Goal: Entertainment & Leisure: Consume media (video, audio)

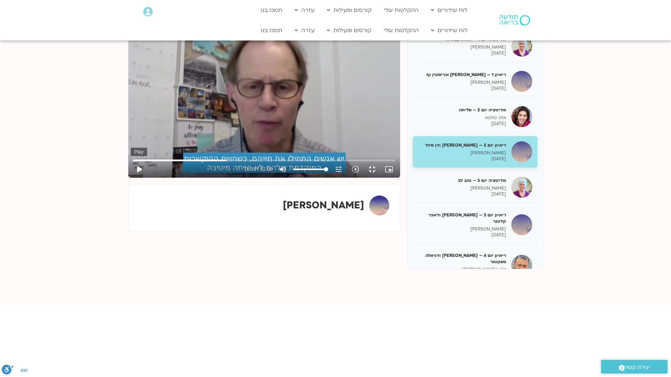
click at [131, 178] on button "play_arrow" at bounding box center [139, 169] width 17 height 17
click at [131, 178] on button "pause" at bounding box center [139, 169] width 17 height 17
click at [131, 178] on button "play_arrow" at bounding box center [139, 169] width 17 height 17
click at [131, 178] on button "pause" at bounding box center [139, 169] width 17 height 17
click at [131, 178] on button "play_arrow" at bounding box center [139, 169] width 17 height 17
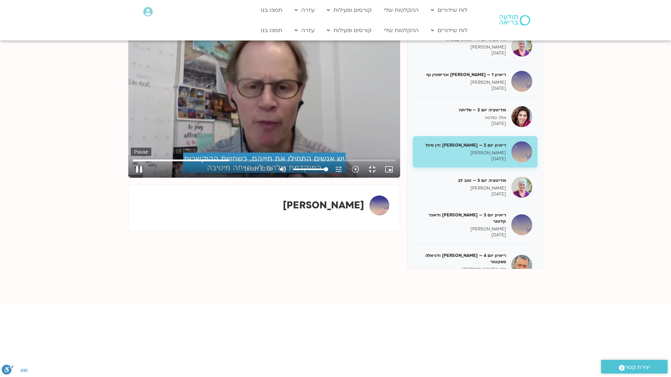
click at [131, 178] on button "pause" at bounding box center [139, 169] width 17 height 17
click at [131, 178] on button "play_arrow" at bounding box center [139, 169] width 17 height 17
click at [131, 178] on button "pause" at bounding box center [139, 169] width 17 height 17
click at [131, 178] on button "play_arrow" at bounding box center [139, 169] width 17 height 17
click at [131, 178] on button "pause" at bounding box center [139, 169] width 17 height 17
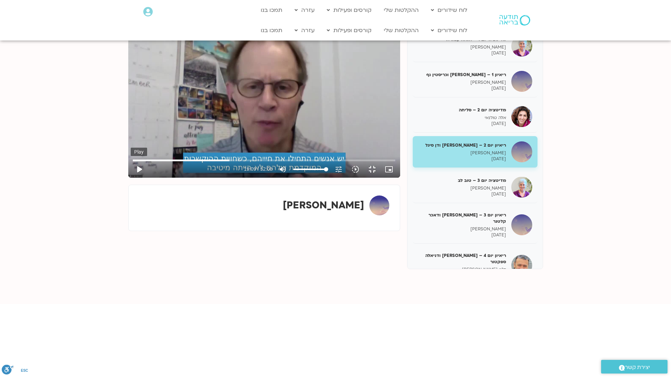
click at [131, 178] on button "play_arrow" at bounding box center [139, 169] width 17 height 17
click at [131, 178] on button "pause" at bounding box center [139, 169] width 17 height 17
click at [131, 178] on button "play_arrow" at bounding box center [139, 169] width 17 height 17
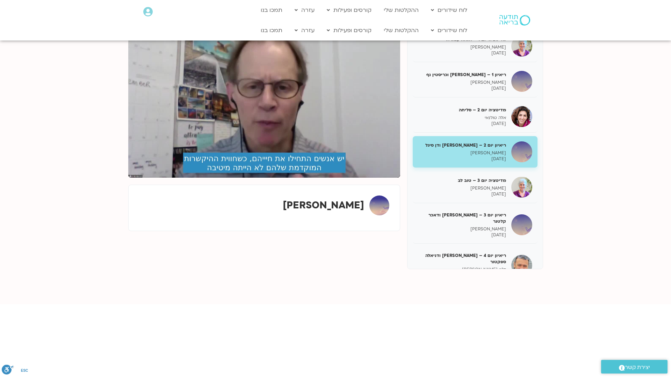
click at [131, 178] on button "pause" at bounding box center [139, 169] width 17 height 17
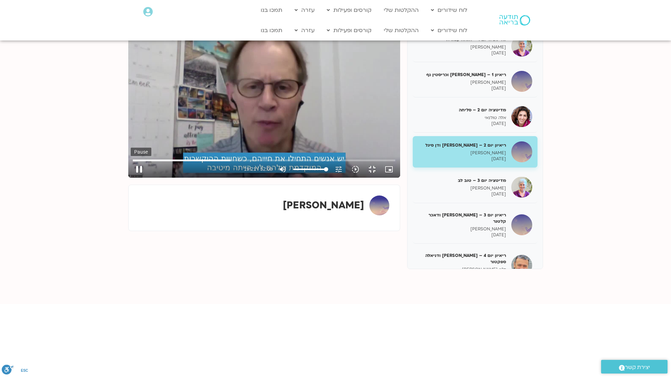
click at [131, 178] on button "pause" at bounding box center [139, 169] width 17 height 17
click at [131, 178] on button "play_arrow" at bounding box center [139, 169] width 17 height 17
click at [131, 178] on button "pause" at bounding box center [139, 169] width 17 height 17
click at [131, 178] on button "play_arrow" at bounding box center [139, 169] width 17 height 17
click at [131, 178] on button "pause" at bounding box center [139, 169] width 17 height 17
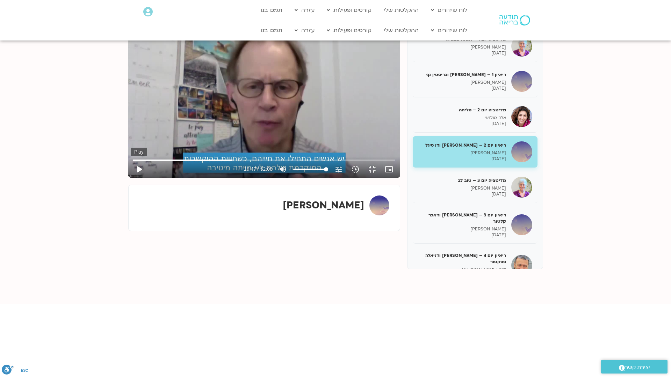
click at [131, 178] on button "play_arrow" at bounding box center [139, 169] width 17 height 17
click at [131, 178] on button "pause" at bounding box center [139, 169] width 17 height 17
click at [131, 178] on button "play_arrow" at bounding box center [139, 169] width 17 height 17
drag, startPoint x: 275, startPoint y: 359, endPoint x: 270, endPoint y: 360, distance: 4.3
click at [270, 162] on input "Seek" at bounding box center [264, 160] width 262 height 4
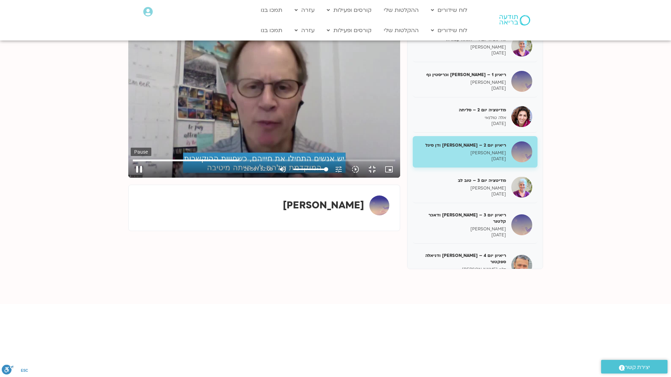
click at [131, 178] on button "pause" at bounding box center [139, 169] width 17 height 17
click at [131, 178] on button "play_arrow" at bounding box center [139, 169] width 17 height 17
click at [131, 178] on button "pause" at bounding box center [139, 169] width 17 height 17
click at [131, 178] on button "play_arrow" at bounding box center [139, 169] width 17 height 17
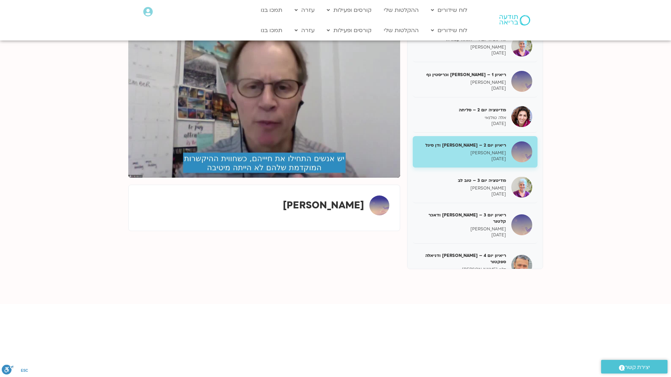
click at [131, 178] on button "pause" at bounding box center [139, 169] width 17 height 17
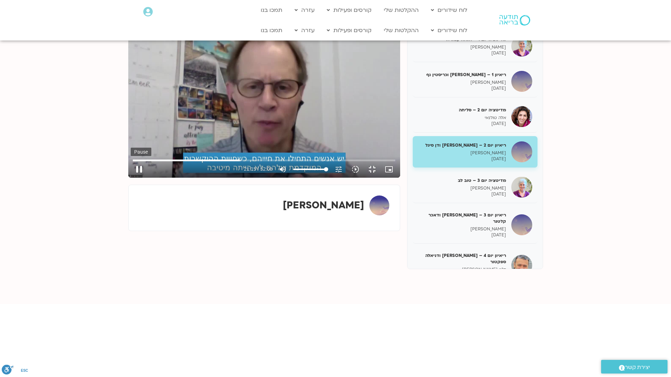
click at [131, 178] on button "pause" at bounding box center [139, 169] width 17 height 17
click at [131, 178] on button "play_arrow" at bounding box center [139, 169] width 17 height 17
click at [131, 178] on button "pause" at bounding box center [139, 169] width 17 height 17
click at [131, 178] on button "play_arrow" at bounding box center [139, 169] width 17 height 17
click at [131, 178] on button "pause" at bounding box center [139, 169] width 17 height 17
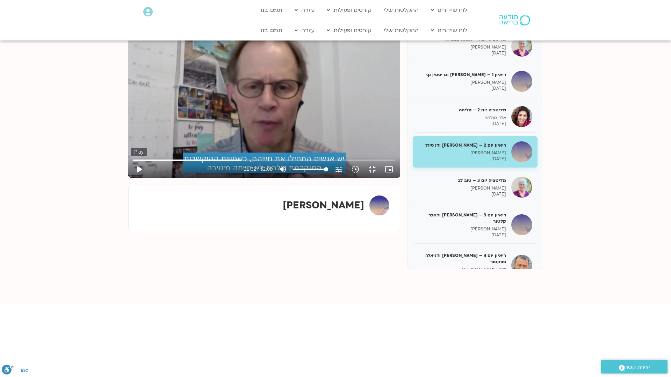
click at [131, 178] on button "play_arrow" at bounding box center [139, 169] width 17 height 17
click at [131, 178] on button "pause" at bounding box center [139, 169] width 17 height 17
click at [131, 178] on button "play_arrow" at bounding box center [139, 169] width 17 height 17
click at [131, 178] on button "pause" at bounding box center [139, 169] width 17 height 17
click at [131, 178] on button "play_arrow" at bounding box center [139, 169] width 17 height 17
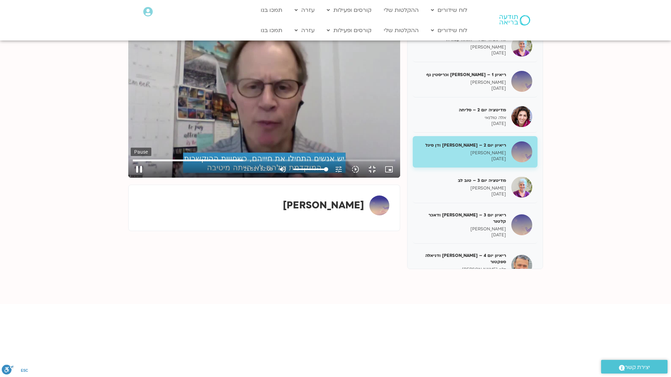
click at [131, 178] on button "pause" at bounding box center [139, 169] width 17 height 17
click at [131, 178] on button "play_arrow" at bounding box center [139, 169] width 17 height 17
click at [131, 178] on button "pause" at bounding box center [139, 169] width 17 height 17
click at [131, 178] on button "play_arrow" at bounding box center [139, 169] width 17 height 17
click at [131, 178] on button "pause" at bounding box center [139, 169] width 17 height 17
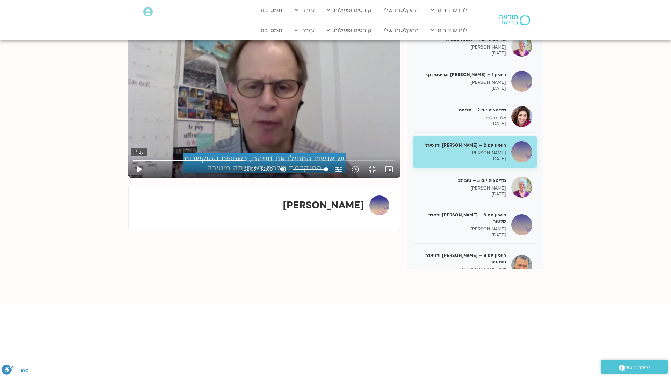
click at [131, 178] on button "play_arrow" at bounding box center [139, 169] width 17 height 17
click at [131, 178] on button "pause" at bounding box center [139, 169] width 17 height 17
click at [131, 178] on button "play_arrow" at bounding box center [139, 169] width 17 height 17
click at [131, 178] on button "pause" at bounding box center [139, 169] width 17 height 17
click at [131, 178] on button "play_arrow" at bounding box center [139, 169] width 17 height 17
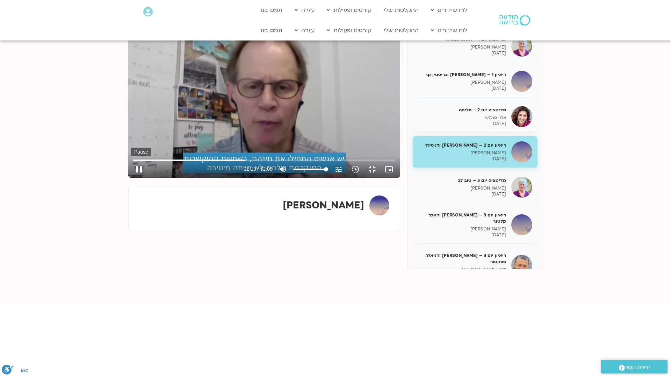
click at [131, 178] on button "pause" at bounding box center [139, 169] width 17 height 17
click at [131, 178] on button "play_arrow" at bounding box center [139, 169] width 17 height 17
click at [131, 178] on button "pause" at bounding box center [139, 169] width 17 height 17
click at [131, 178] on button "play_arrow" at bounding box center [139, 169] width 17 height 17
click at [131, 178] on button "pause" at bounding box center [139, 169] width 17 height 17
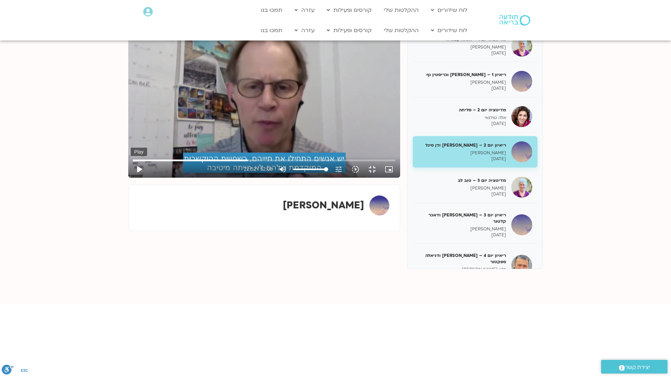
click at [131, 178] on button "play_arrow" at bounding box center [139, 169] width 17 height 17
click at [131, 178] on button "pause" at bounding box center [139, 169] width 17 height 17
click at [131, 178] on button "play_arrow" at bounding box center [139, 169] width 17 height 17
click at [131, 178] on button "pause" at bounding box center [139, 169] width 17 height 17
click at [131, 178] on button "play_arrow" at bounding box center [139, 169] width 17 height 17
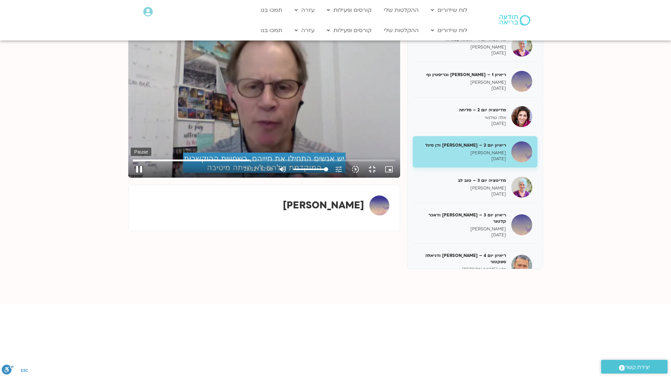
click at [131, 178] on button "pause" at bounding box center [139, 169] width 17 height 17
click at [131, 178] on button "play_arrow" at bounding box center [139, 169] width 17 height 17
click at [131, 178] on button "pause" at bounding box center [139, 169] width 17 height 17
click at [131, 178] on button "play_arrow" at bounding box center [139, 169] width 17 height 17
click at [131, 178] on button "pause" at bounding box center [139, 169] width 17 height 17
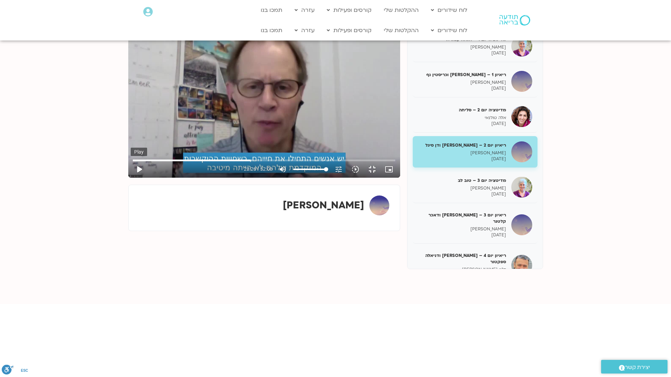
click at [131, 178] on button "play_arrow" at bounding box center [139, 169] width 17 height 17
click at [131, 178] on button "pause" at bounding box center [139, 169] width 17 height 17
click at [131, 178] on button "play_arrow" at bounding box center [139, 169] width 17 height 17
click at [131, 178] on button "pause" at bounding box center [139, 169] width 17 height 17
click at [131, 178] on button "play_arrow" at bounding box center [139, 169] width 17 height 17
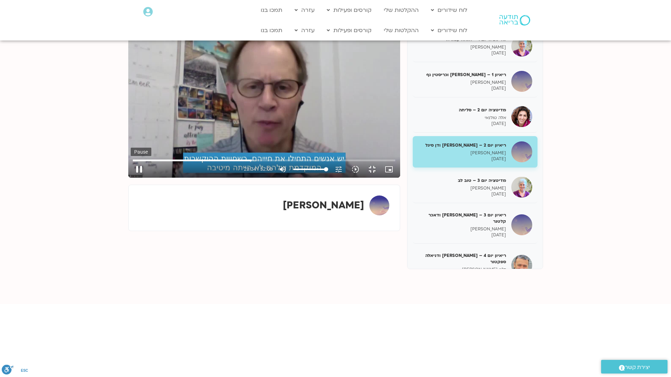
click at [131, 178] on button "pause" at bounding box center [139, 169] width 17 height 17
click at [131, 178] on button "play_arrow" at bounding box center [139, 169] width 17 height 17
click at [131, 178] on button "pause" at bounding box center [139, 169] width 17 height 17
click at [131, 178] on button "play_arrow" at bounding box center [139, 169] width 17 height 17
click at [131, 178] on button "pause" at bounding box center [139, 169] width 17 height 17
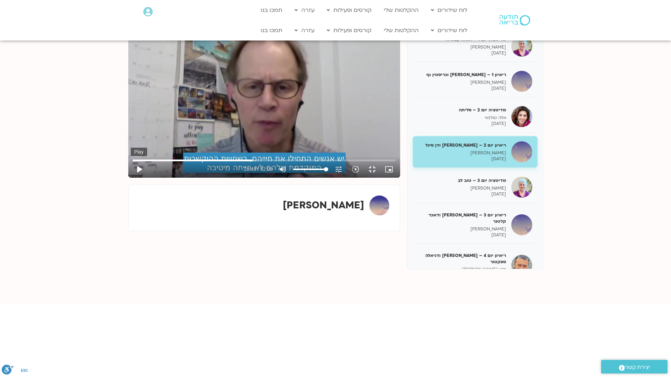
click at [131, 178] on button "play_arrow" at bounding box center [139, 169] width 17 height 17
click at [131, 178] on button "pause" at bounding box center [139, 169] width 17 height 17
click at [131, 178] on button "play_arrow" at bounding box center [139, 169] width 17 height 17
click at [131, 178] on button "pause" at bounding box center [139, 169] width 17 height 17
click at [131, 178] on button "play_arrow" at bounding box center [139, 169] width 17 height 17
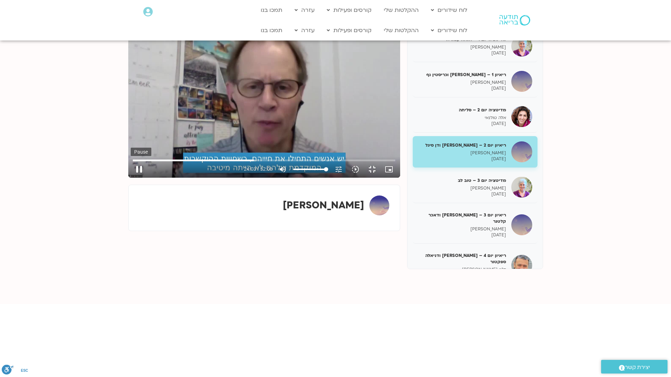
click at [131, 178] on button "pause" at bounding box center [139, 169] width 17 height 17
click at [131, 178] on button "play_arrow" at bounding box center [139, 169] width 17 height 17
click at [131, 178] on button "pause" at bounding box center [139, 169] width 17 height 17
click at [131, 178] on button "play_arrow" at bounding box center [139, 169] width 17 height 17
click at [131, 178] on button "pause" at bounding box center [139, 169] width 17 height 17
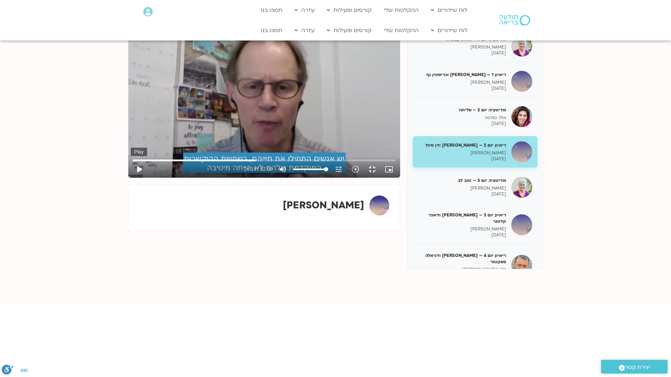
click at [131, 178] on button "play_arrow" at bounding box center [139, 169] width 17 height 17
click at [131, 178] on button "pause" at bounding box center [139, 169] width 17 height 17
click at [131, 178] on button "play_arrow" at bounding box center [139, 169] width 17 height 17
click at [131, 178] on button "pause" at bounding box center [139, 169] width 17 height 17
click at [131, 178] on button "play_arrow" at bounding box center [139, 169] width 17 height 17
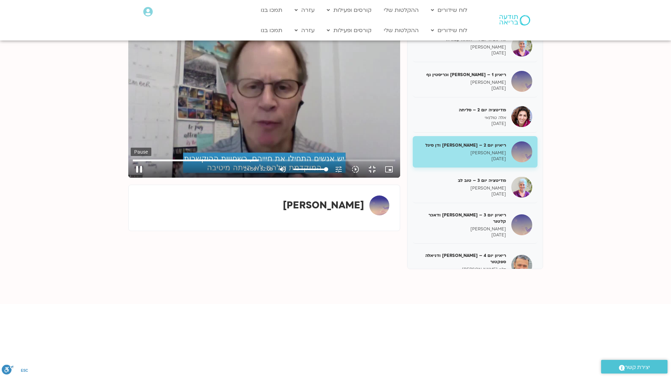
click at [131, 178] on button "pause" at bounding box center [139, 169] width 17 height 17
click at [131, 178] on button "play_arrow" at bounding box center [139, 169] width 17 height 17
click at [131, 178] on button "pause" at bounding box center [139, 169] width 17 height 17
click at [131, 178] on button "play_arrow" at bounding box center [139, 169] width 17 height 17
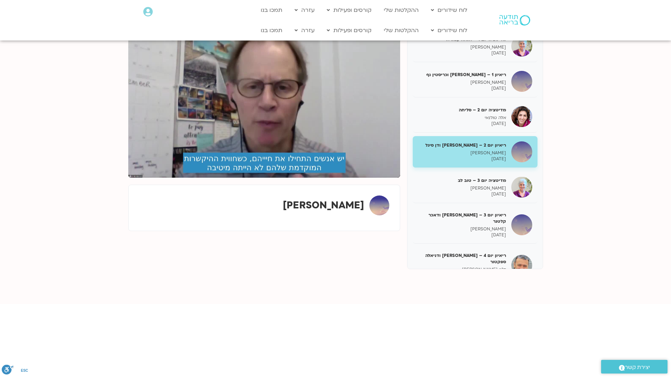
click at [131, 178] on button "pause" at bounding box center [139, 169] width 17 height 17
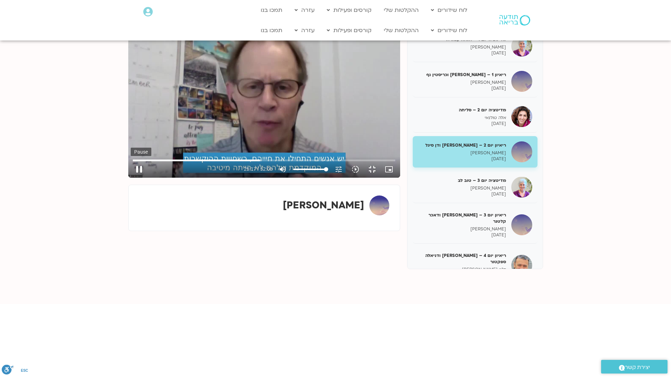
click at [131, 178] on button "pause" at bounding box center [139, 169] width 17 height 17
click at [131, 178] on button "play_arrow" at bounding box center [139, 169] width 17 height 17
click at [131, 178] on button "pause" at bounding box center [139, 169] width 17 height 17
click at [131, 178] on button "play_arrow" at bounding box center [139, 169] width 17 height 17
click at [131, 178] on button "pause" at bounding box center [139, 169] width 17 height 17
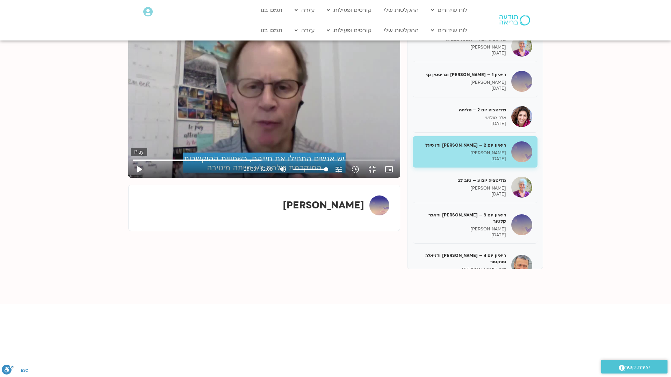
click at [131, 178] on button "play_arrow" at bounding box center [139, 169] width 17 height 17
click at [131, 178] on button "pause" at bounding box center [139, 169] width 17 height 17
click at [131, 178] on button "play_arrow" at bounding box center [139, 169] width 17 height 17
click at [131, 178] on button "pause" at bounding box center [139, 169] width 17 height 17
click at [131, 178] on button "play_arrow" at bounding box center [139, 169] width 17 height 17
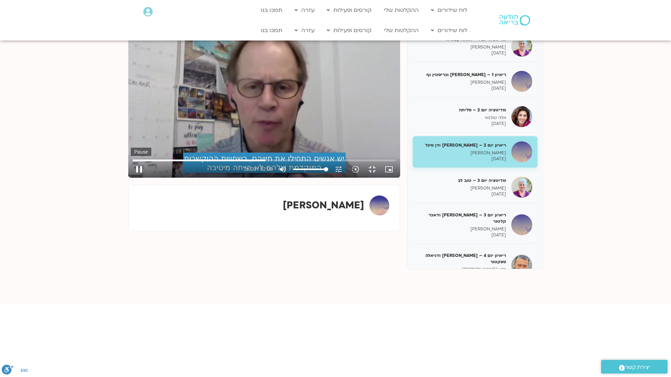
click at [131, 178] on button "pause" at bounding box center [139, 169] width 17 height 17
click at [331, 162] on input "Seek" at bounding box center [264, 160] width 262 height 4
click at [131, 178] on button "play_arrow" at bounding box center [139, 169] width 17 height 17
click at [131, 178] on button "pause" at bounding box center [139, 169] width 17 height 17
click at [131, 178] on button "play_arrow" at bounding box center [139, 169] width 17 height 17
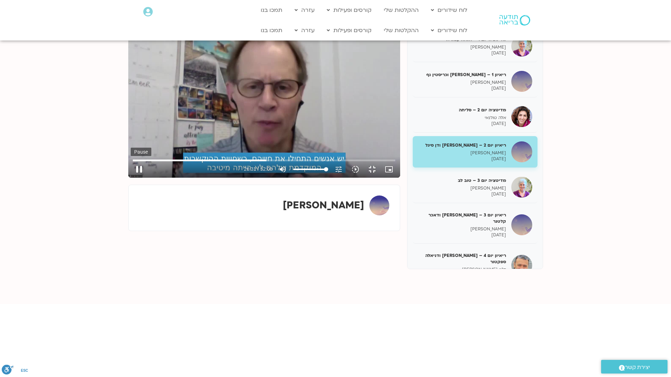
click at [131, 178] on button "pause" at bounding box center [139, 169] width 17 height 17
click at [131, 178] on button "play_arrow" at bounding box center [139, 169] width 17 height 17
click at [131, 178] on button "pause" at bounding box center [139, 169] width 17 height 17
click at [131, 178] on button "play_arrow" at bounding box center [139, 169] width 17 height 17
click at [131, 178] on button "pause" at bounding box center [139, 169] width 17 height 17
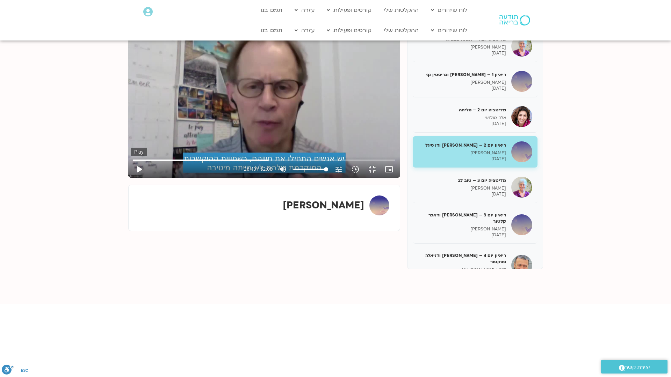
click at [131, 178] on button "play_arrow" at bounding box center [139, 169] width 17 height 17
click at [131, 178] on button "pause" at bounding box center [139, 169] width 17 height 17
click at [131, 178] on button "play_arrow" at bounding box center [139, 169] width 17 height 17
click at [131, 178] on button "pause" at bounding box center [139, 169] width 17 height 17
click at [131, 178] on button "play_arrow" at bounding box center [139, 169] width 17 height 17
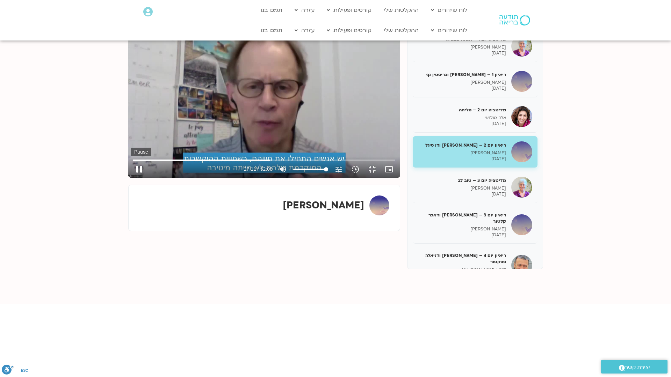
click at [131, 178] on button "pause" at bounding box center [139, 169] width 17 height 17
click at [131, 178] on button "play_arrow" at bounding box center [139, 169] width 17 height 17
click at [131, 178] on button "pause" at bounding box center [139, 169] width 17 height 17
click at [131, 178] on button "play_arrow" at bounding box center [139, 169] width 17 height 17
click at [131, 178] on button "pause" at bounding box center [139, 169] width 17 height 17
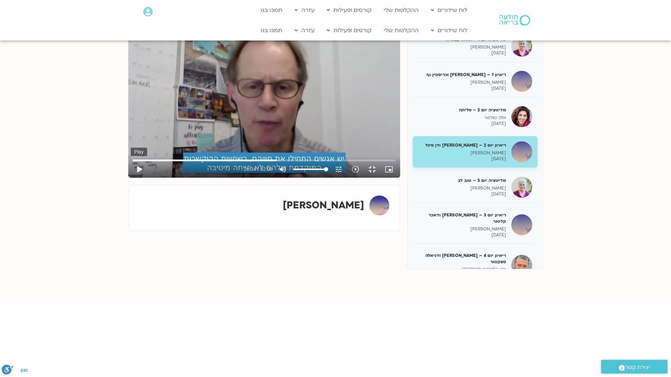
click at [131, 178] on button "play_arrow" at bounding box center [139, 169] width 17 height 17
click at [131, 178] on button "pause" at bounding box center [139, 169] width 17 height 17
click at [131, 178] on button "play_arrow" at bounding box center [139, 169] width 17 height 17
click at [131, 178] on button "pause" at bounding box center [139, 169] width 17 height 17
click at [131, 178] on button "play_arrow" at bounding box center [139, 169] width 17 height 17
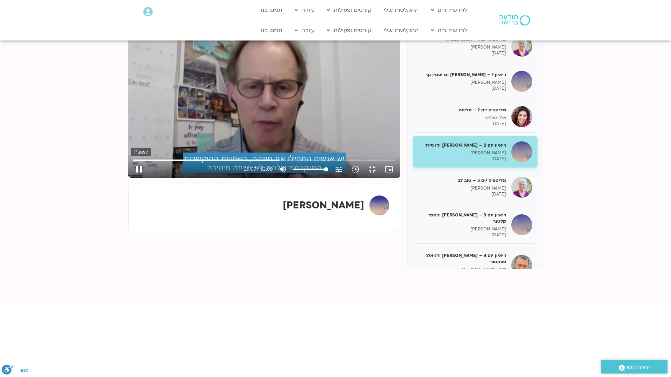
click at [131, 178] on button "pause" at bounding box center [139, 169] width 17 height 17
click at [131, 178] on button "play_arrow" at bounding box center [139, 169] width 17 height 17
click at [131, 178] on button "pause" at bounding box center [139, 169] width 17 height 17
click at [131, 178] on button "play_arrow" at bounding box center [139, 169] width 17 height 17
click at [131, 178] on button "pause" at bounding box center [139, 169] width 17 height 17
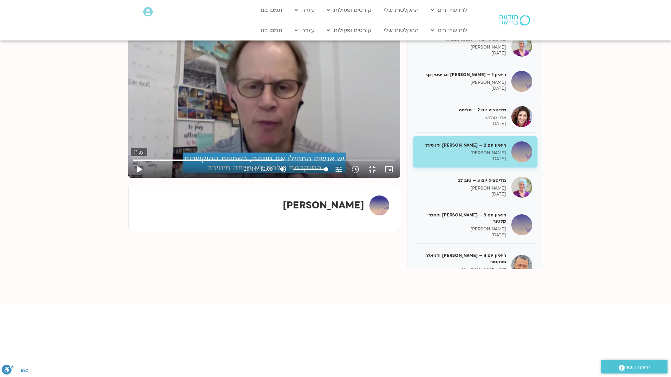
click at [131, 178] on button "play_arrow" at bounding box center [139, 169] width 17 height 17
click at [131, 178] on button "pause" at bounding box center [139, 169] width 17 height 17
click at [131, 178] on button "play_arrow" at bounding box center [139, 169] width 17 height 17
click at [131, 178] on button "pause" at bounding box center [139, 169] width 17 height 17
click at [131, 178] on button "play_arrow" at bounding box center [139, 169] width 17 height 17
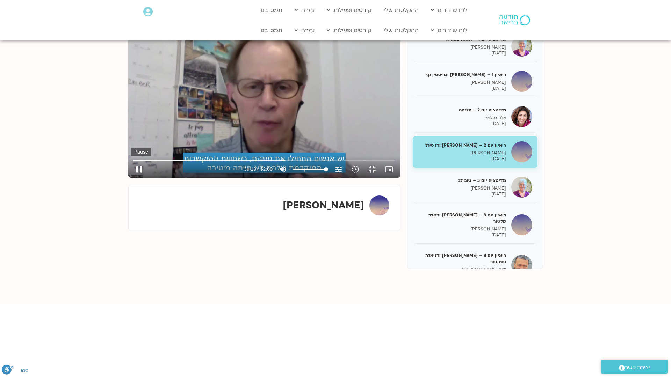
click at [131, 178] on button "pause" at bounding box center [139, 169] width 17 height 17
type input "1813.884088"
